Goal: Entertainment & Leisure: Consume media (video, audio)

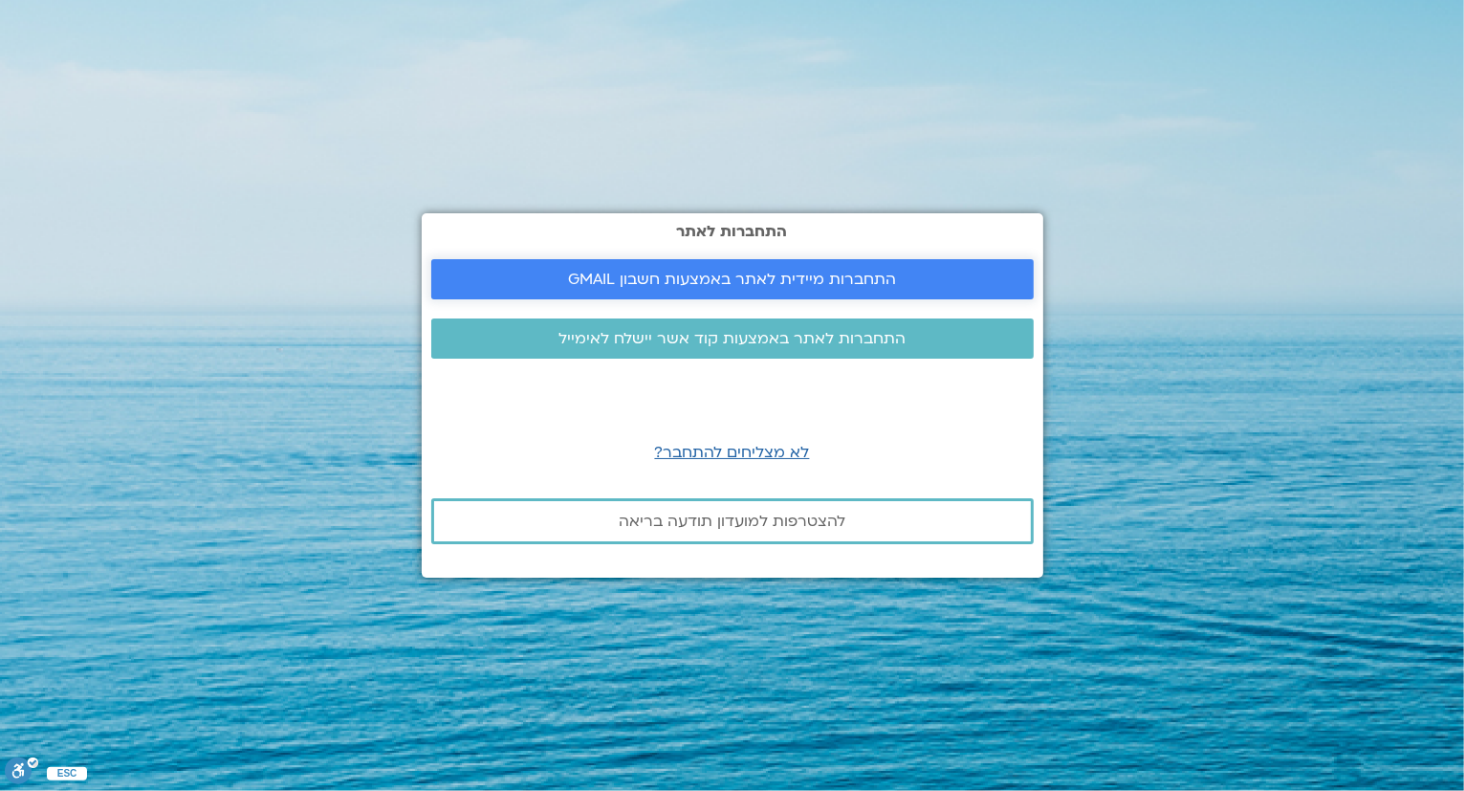
click at [652, 272] on span "התחברות מיידית לאתר באמצעות חשבון GMAIL" at bounding box center [732, 279] width 328 height 17
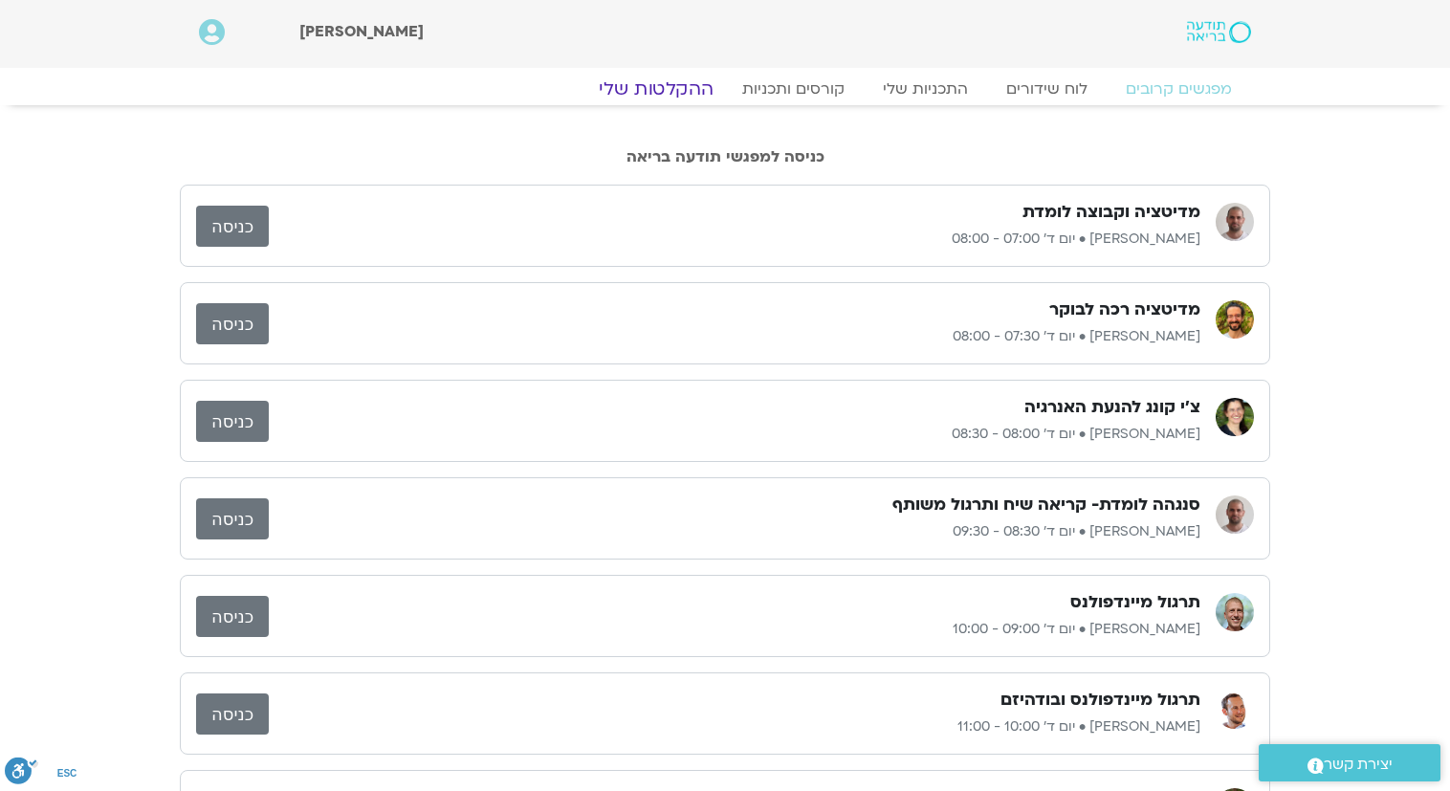
click at [666, 81] on link "ההקלטות שלי" at bounding box center [656, 88] width 161 height 23
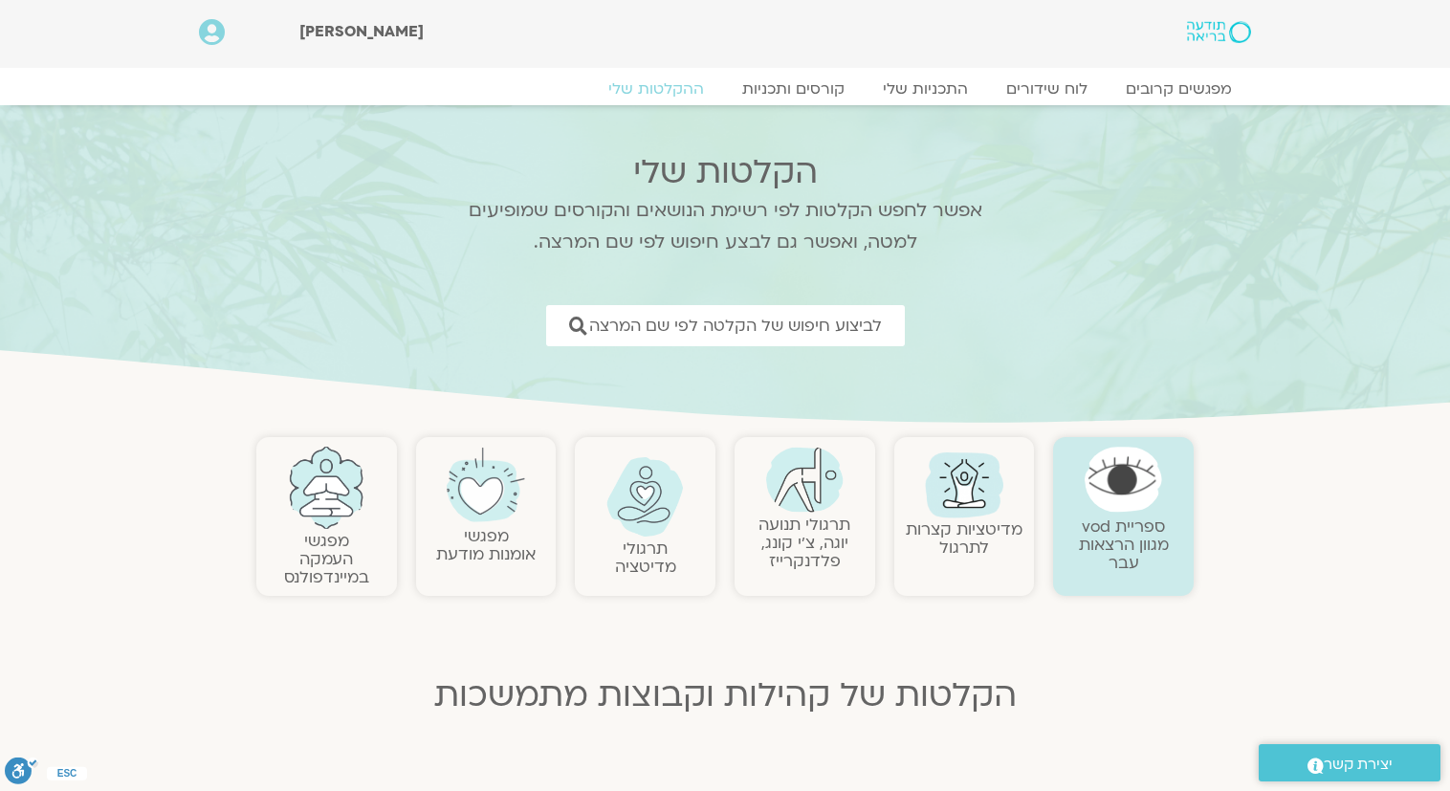
click at [830, 544] on link "תרגולי תנועה יוגה, צ׳י קונג, פלדנקרייז" at bounding box center [804, 542] width 92 height 58
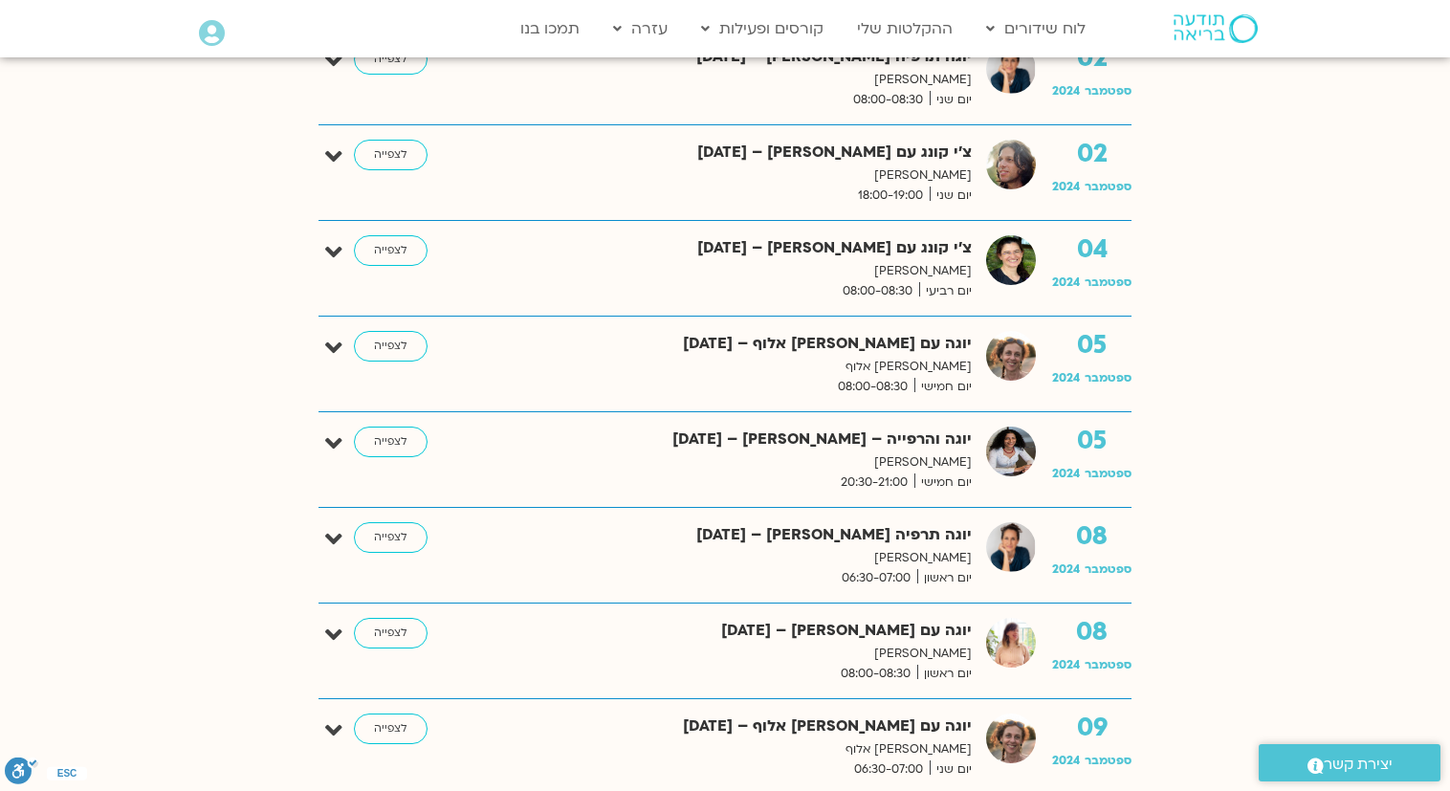
scroll to position [382, 0]
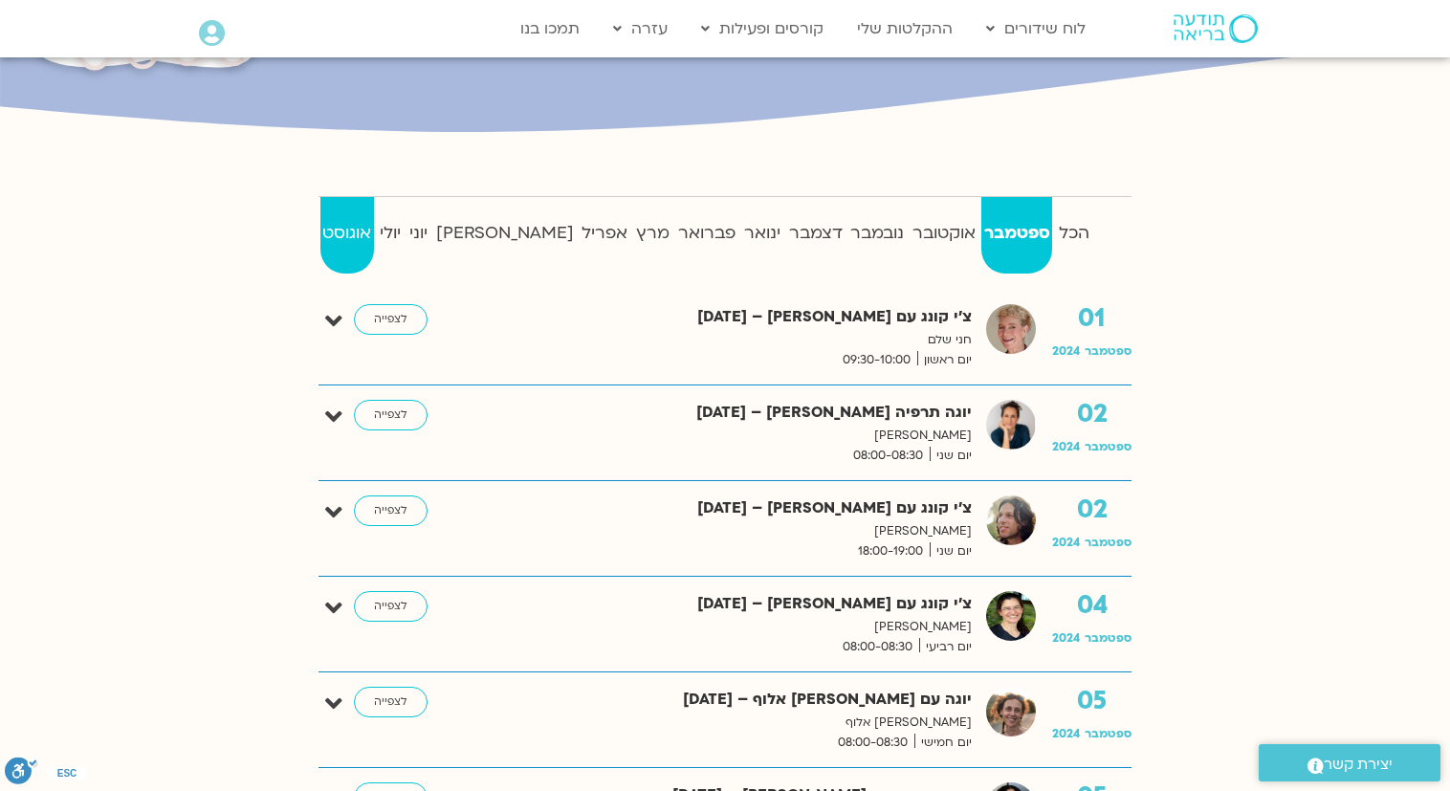
click at [357, 237] on strong "אוגוסט" at bounding box center [347, 233] width 54 height 29
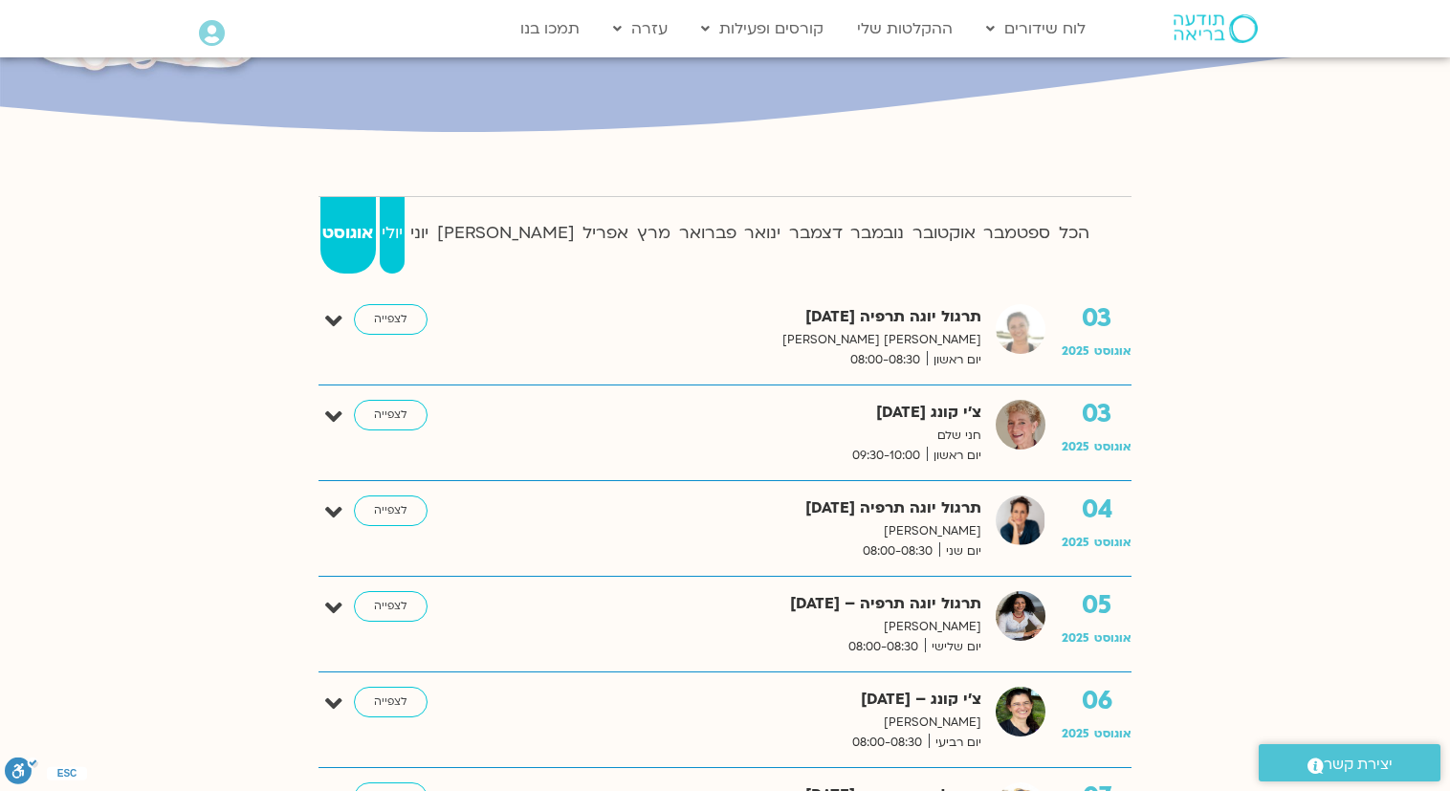
click at [405, 237] on strong "יולי" at bounding box center [393, 233] width 26 height 29
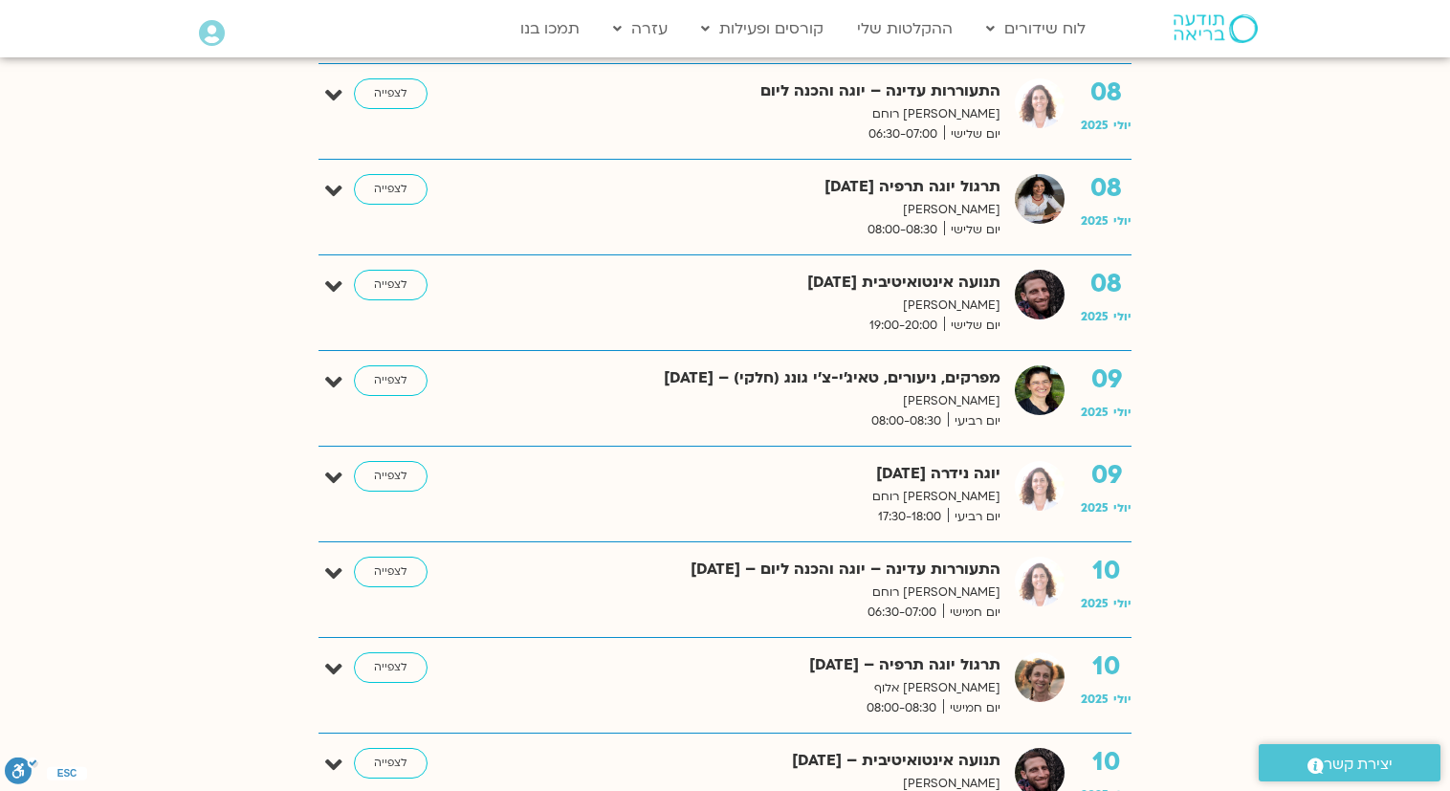
scroll to position [2199, 0]
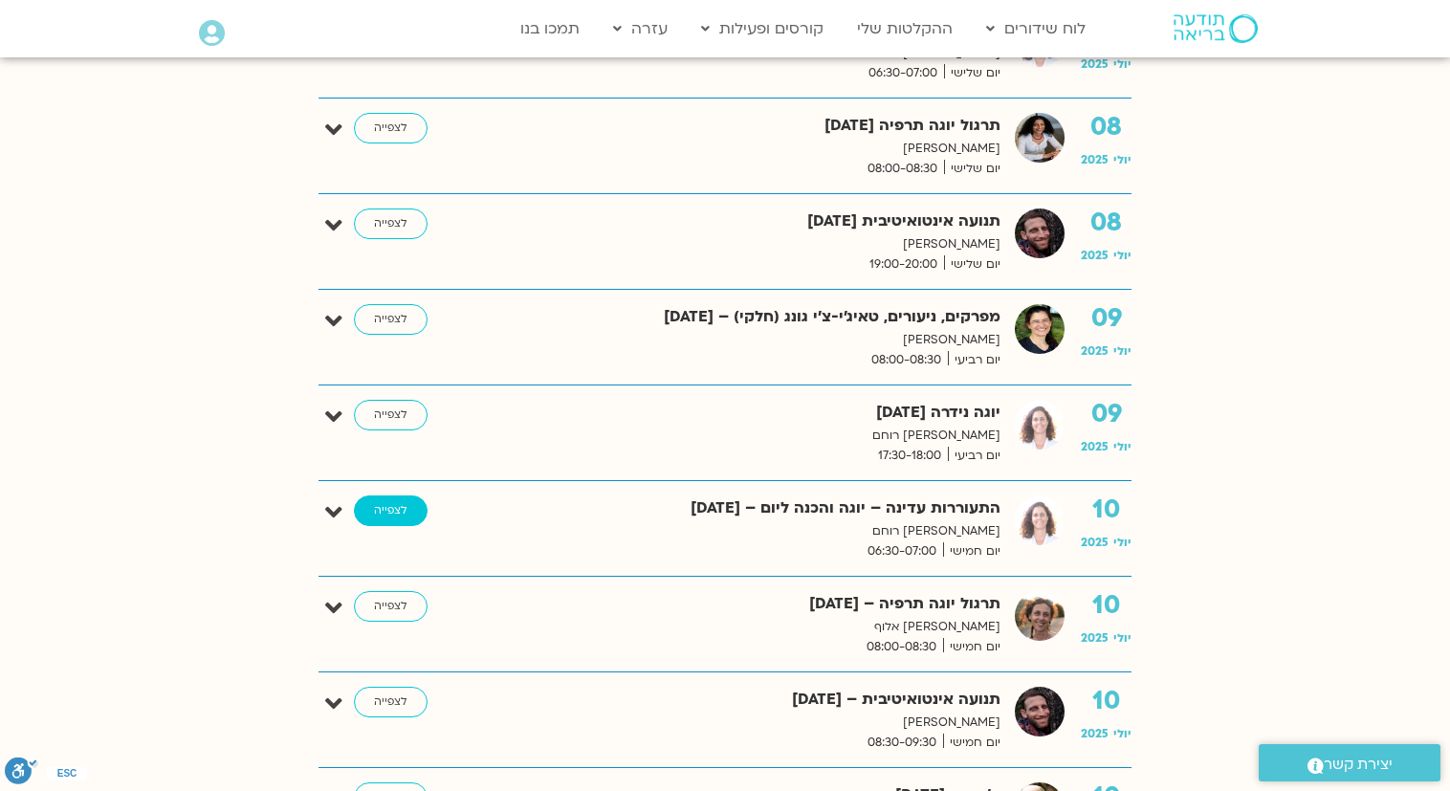
click at [393, 508] on link "לצפייה" at bounding box center [391, 510] width 74 height 31
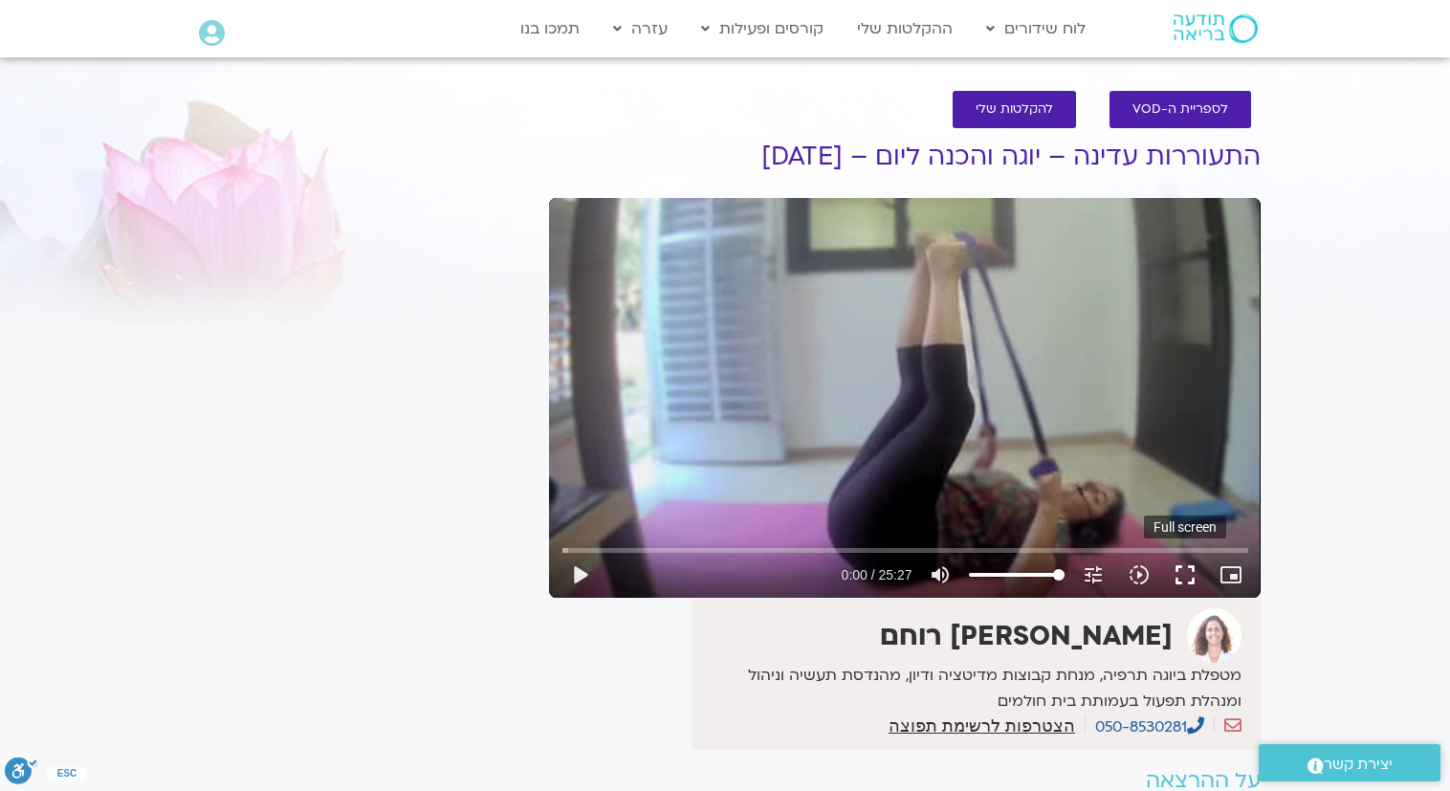
click at [1184, 581] on button "fullscreen" at bounding box center [1185, 575] width 46 height 46
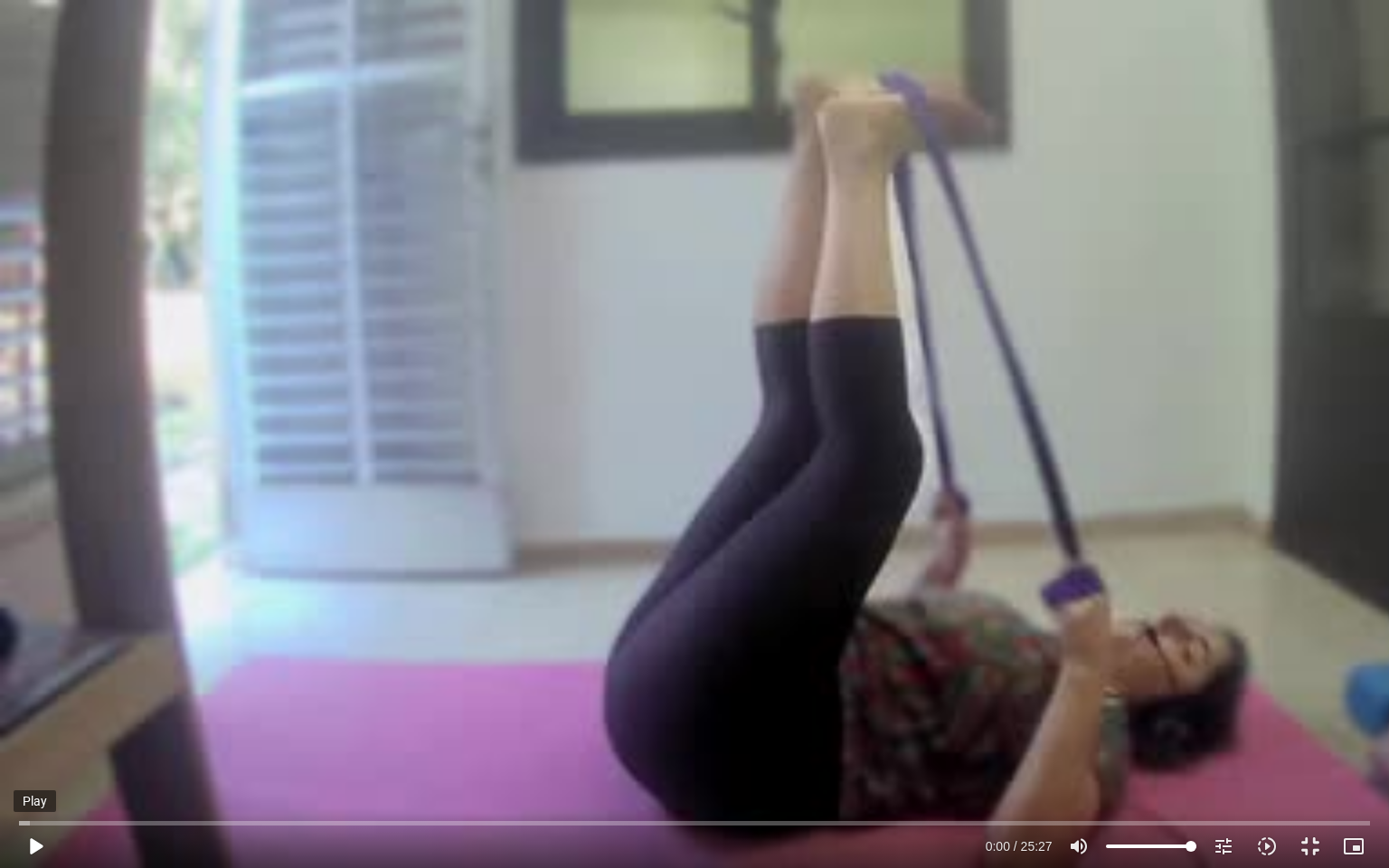
click at [46, 747] on button "play_arrow" at bounding box center [35, 846] width 43 height 43
click at [1144, 747] on div "pause 0:02 / 25:27 volume_up Mute tune Resolution Auto 240p slow_motion_video P…" at bounding box center [693, 846] width 1361 height 43
type input "3.098639"
type input "40.1846590909091"
type input "3.231803"
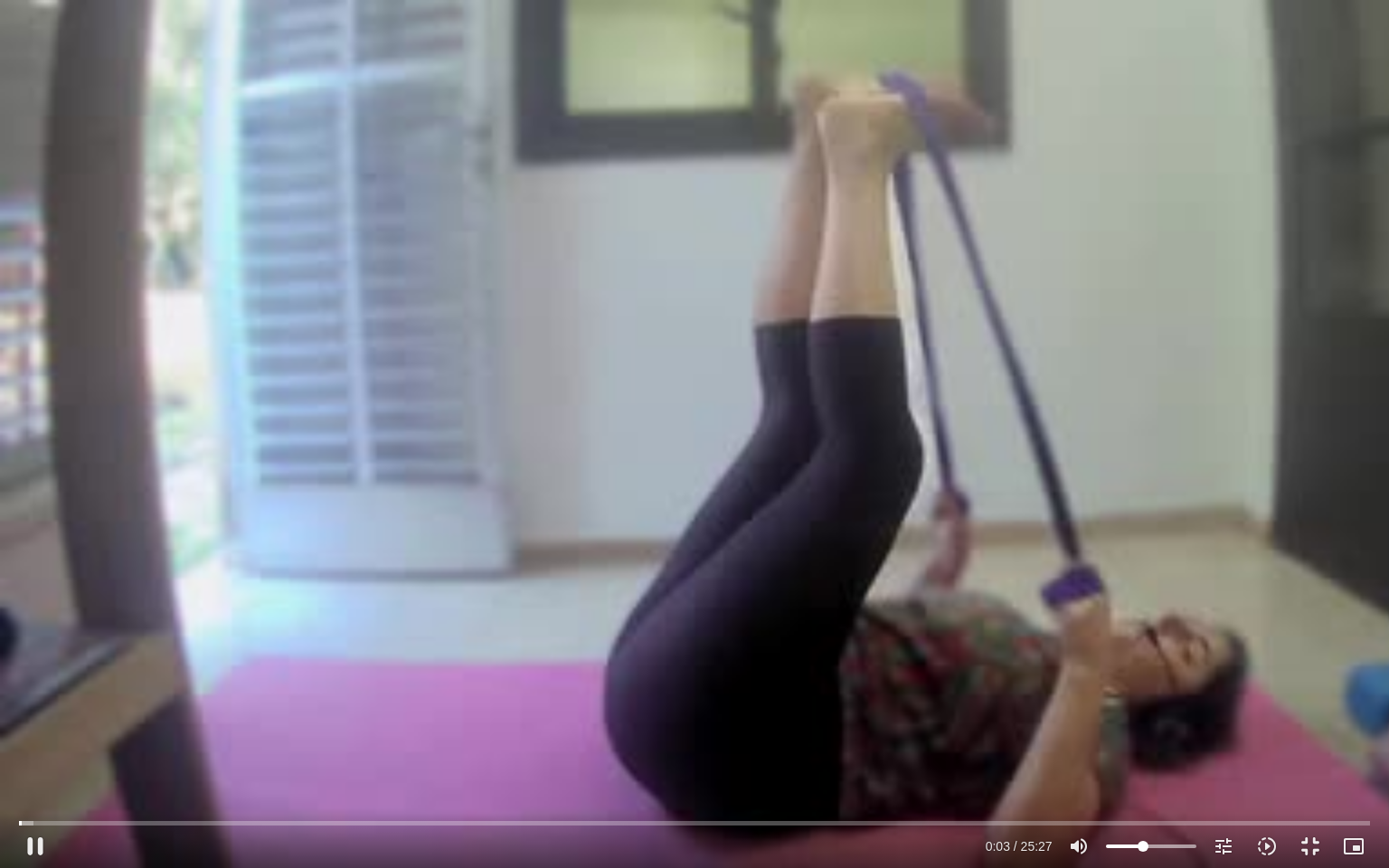
type input "40.1846590909091"
click at [1143, 747] on input "Volume" at bounding box center [1151, 845] width 91 height 10
type input "6.781758"
type input "28.3664772727273"
type input "6.915204"
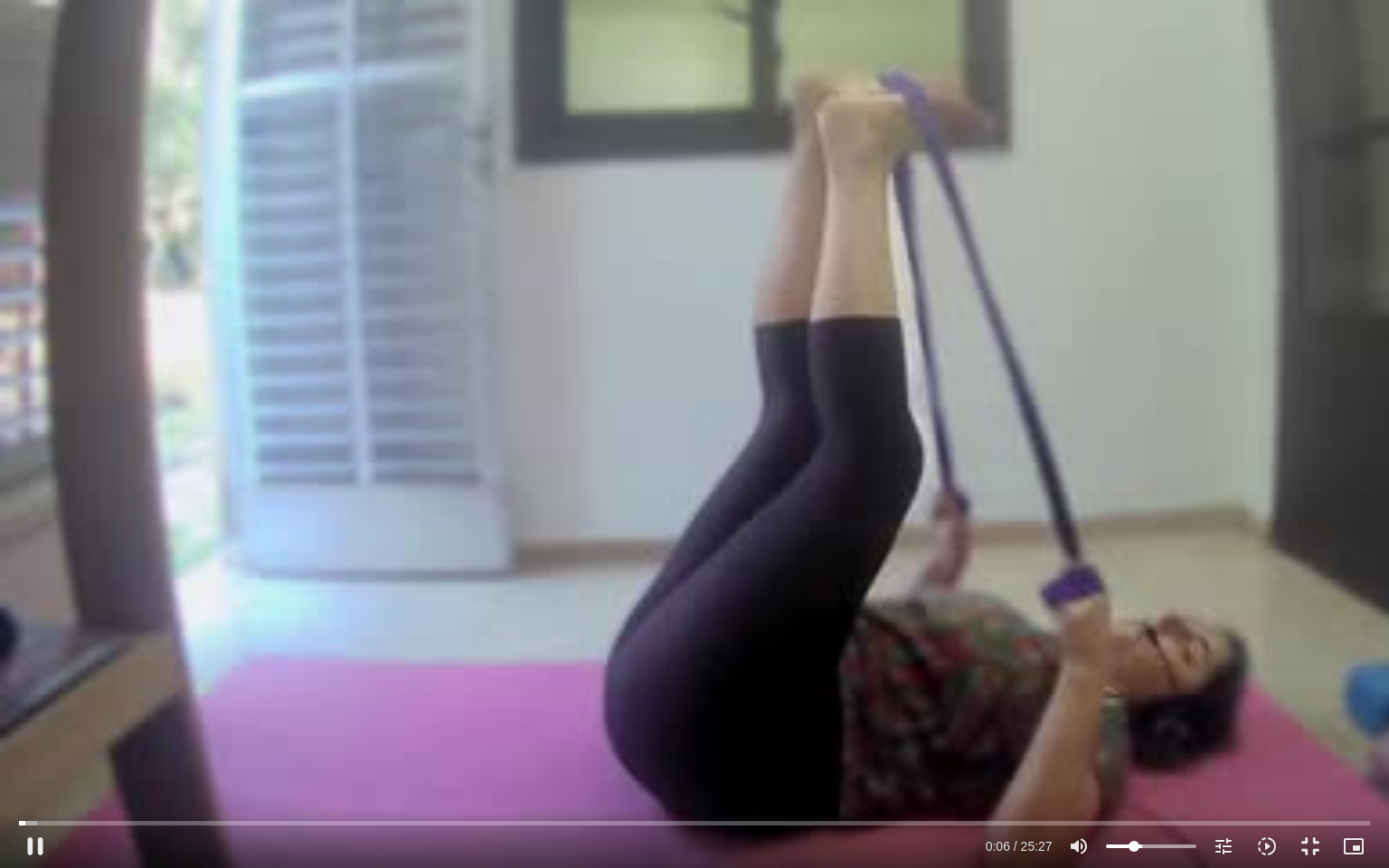
type input "28.3664772727273"
click at [1133, 747] on input "Volume" at bounding box center [1151, 845] width 91 height 10
click at [1129, 747] on input "Volume" at bounding box center [1151, 845] width 91 height 10
click at [804, 540] on div "Skip Ad 15:45 pause 0:09 / 25:27 volume_up Mute tune Resolution Auto 240p slow_…" at bounding box center [694, 434] width 1389 height 868
click at [823, 444] on div "Skip Ad 15:45 play_arrow 0:09 / 25:27 volume_up Mute tune Resolution Auto 240p …" at bounding box center [694, 434] width 1389 height 868
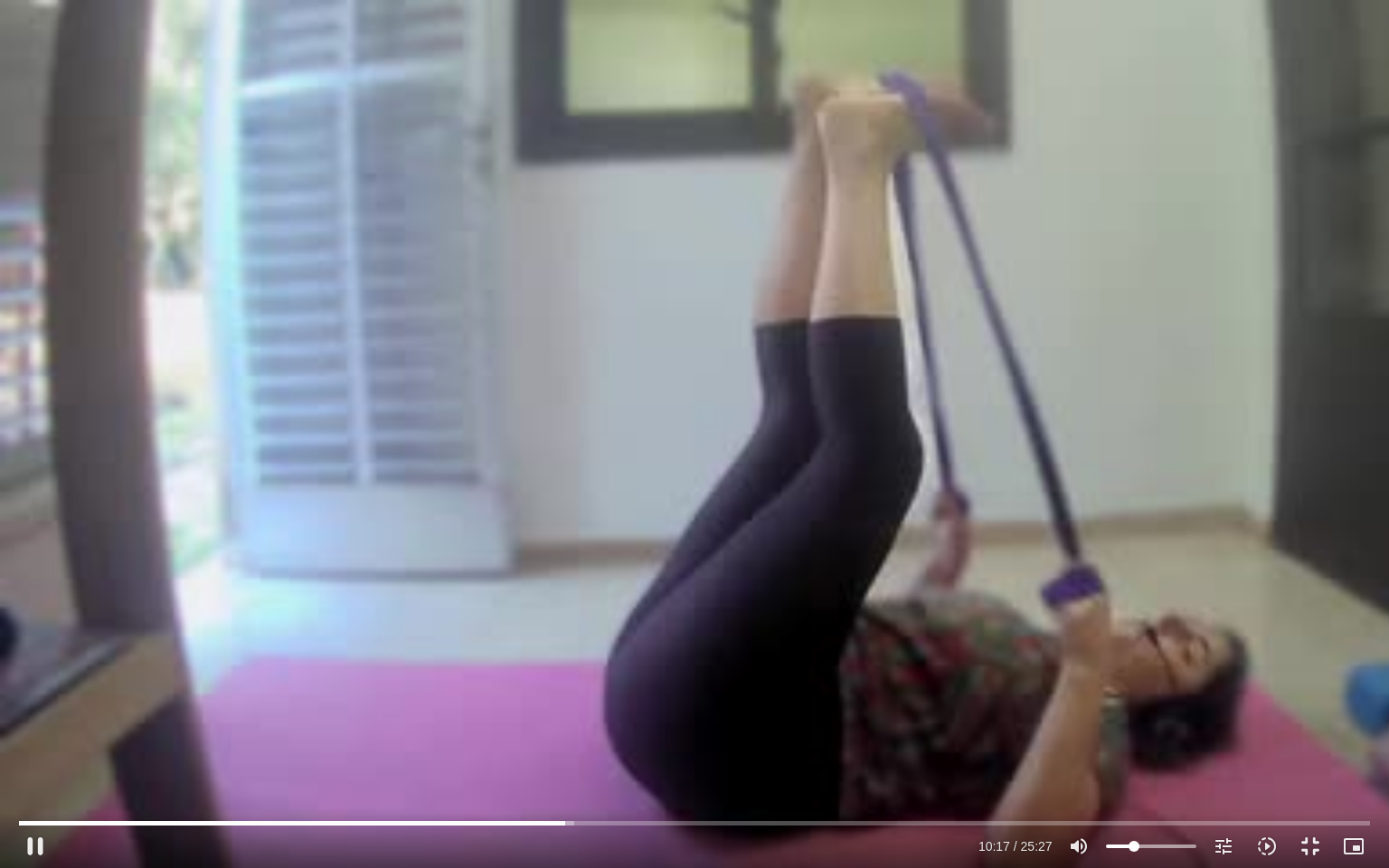
click at [821, 443] on div "Skip Ad 15:45 pause 10:17 / 25:27 volume_up Mute tune Resolution Auto 240p slow…" at bounding box center [694, 434] width 1389 height 868
click at [821, 443] on div "Skip Ad 15:45 play_arrow 10:17 / 25:27 volume_up Mute tune Resolution Auto 240p…" at bounding box center [694, 434] width 1389 height 868
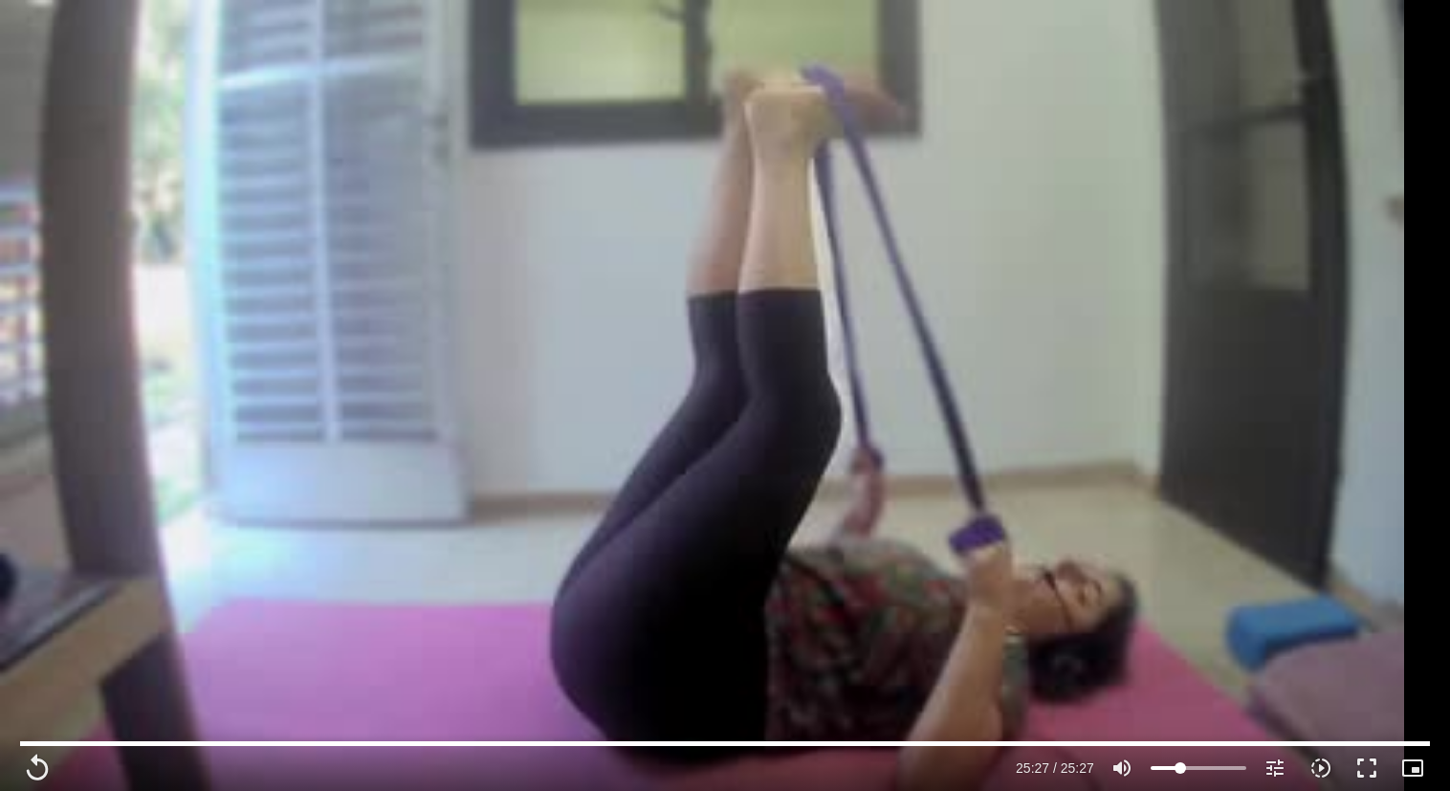
type input "1527.4"
